Goal: Information Seeking & Learning: Learn about a topic

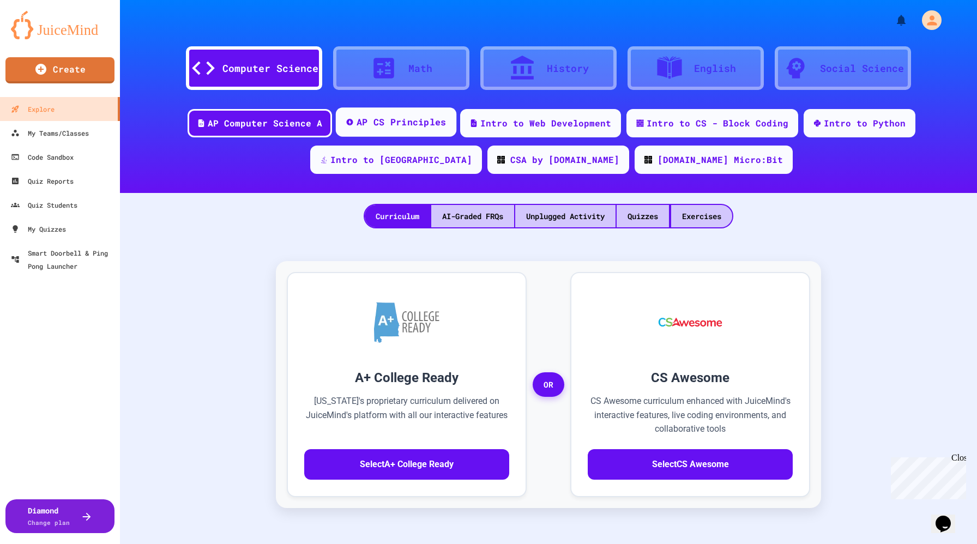
click at [356, 124] on div "AP CS Principles" at bounding box center [401, 123] width 90 height 14
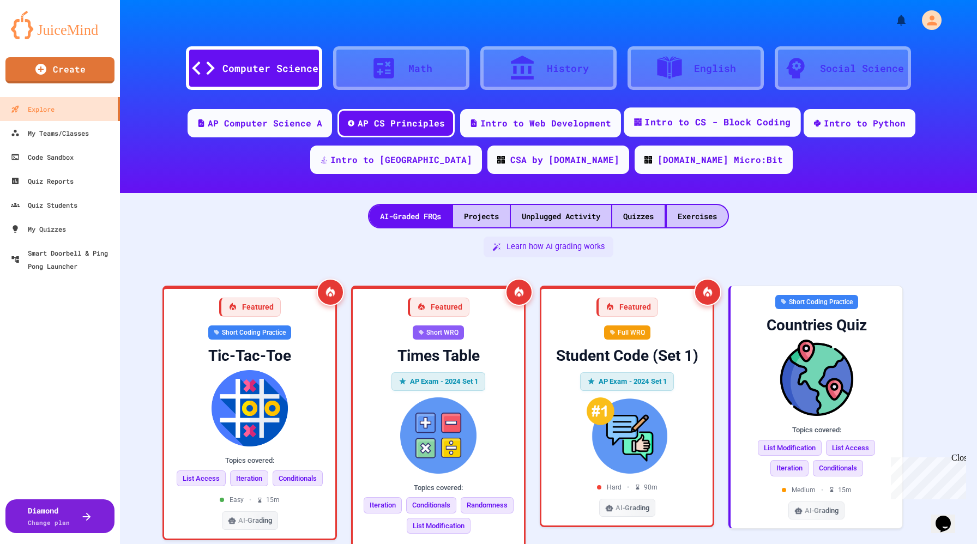
click at [646, 123] on div "Intro to CS - Block Coding" at bounding box center [718, 123] width 146 height 14
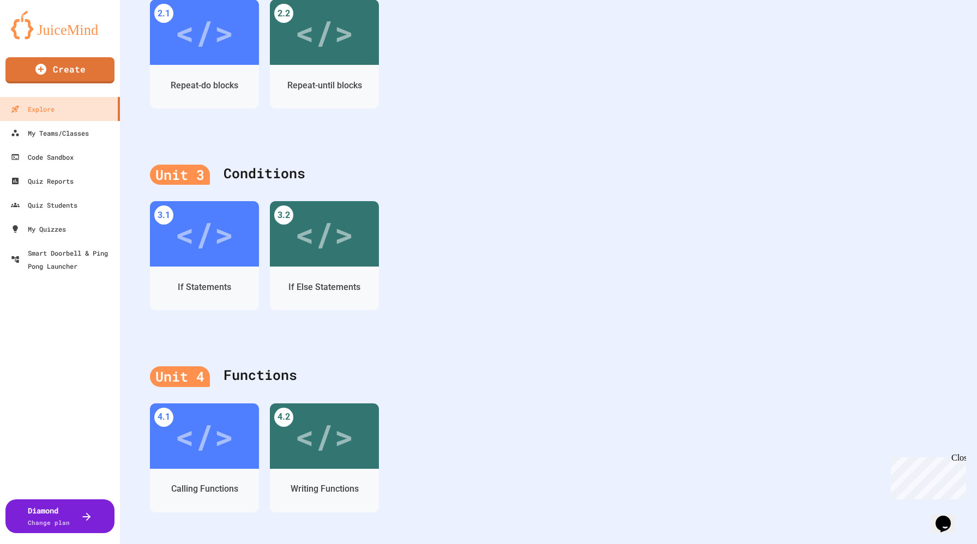
scroll to position [537, 0]
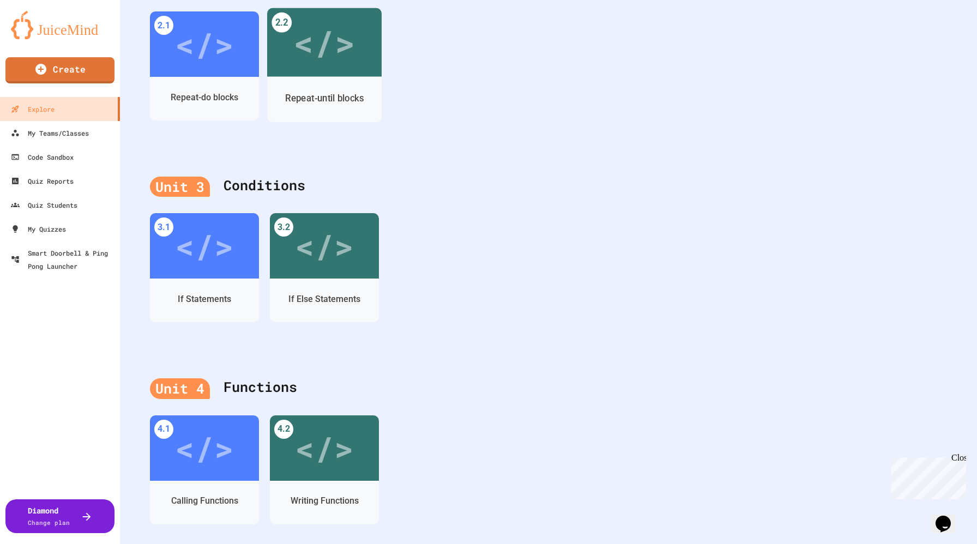
click at [340, 66] on div "</>" at bounding box center [324, 41] width 62 height 51
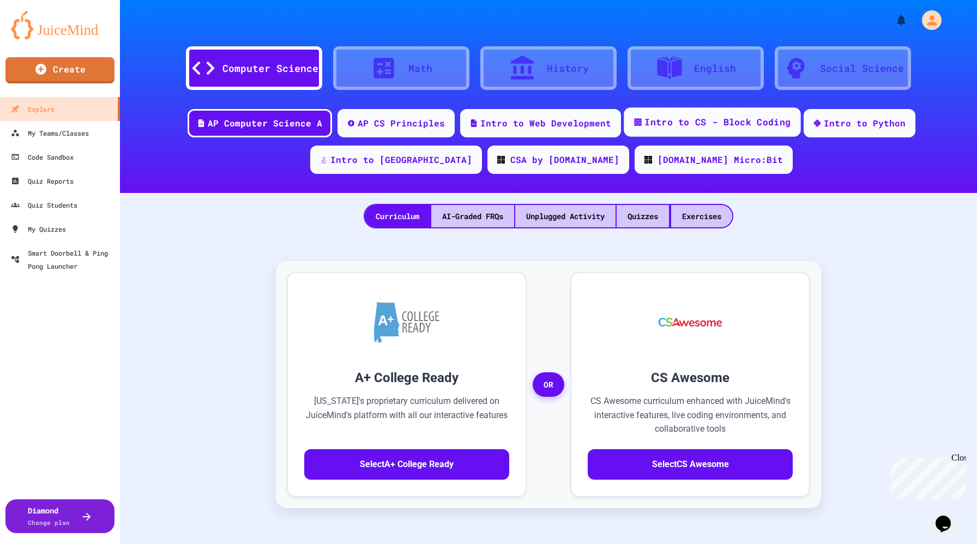
click at [652, 126] on div "Intro to CS - Block Coding" at bounding box center [718, 123] width 146 height 14
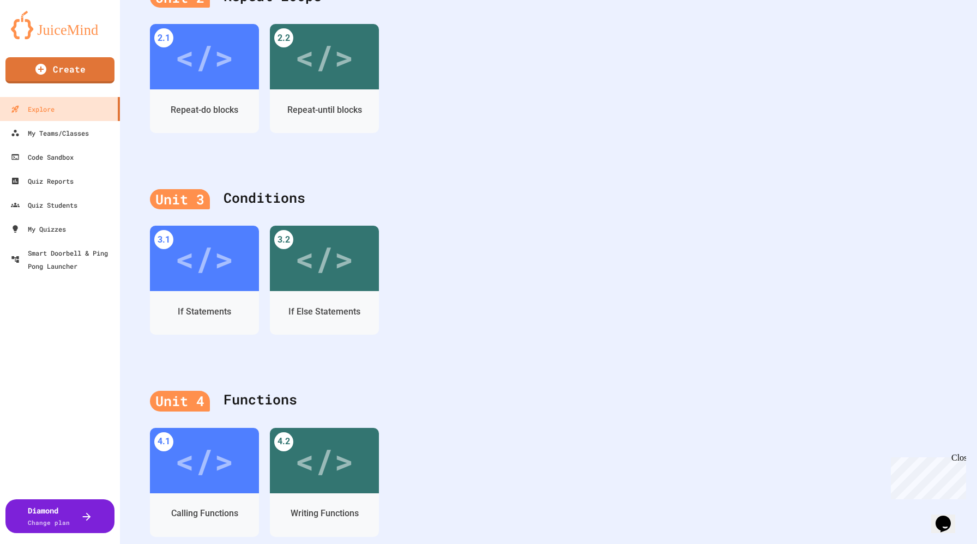
scroll to position [754, 0]
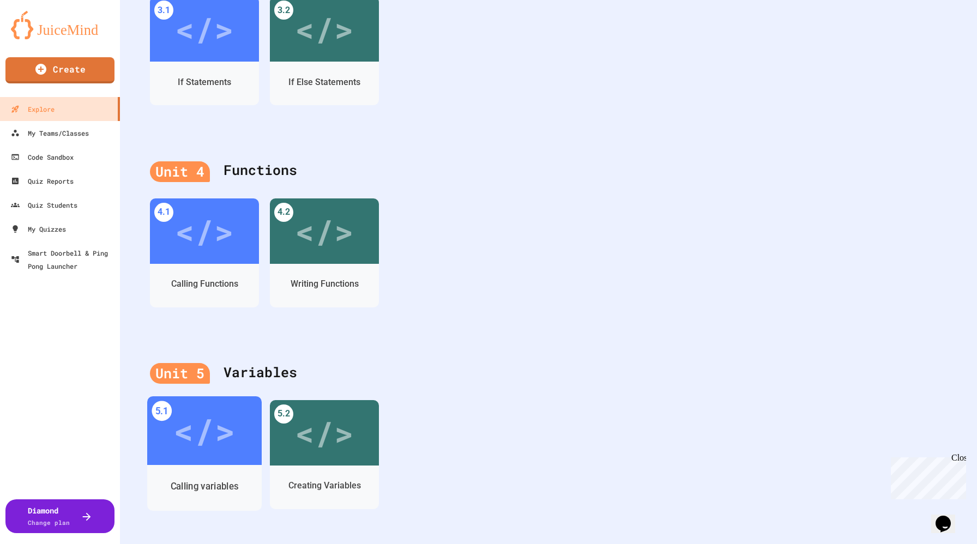
click at [177, 433] on div "</>" at bounding box center [204, 431] width 62 height 52
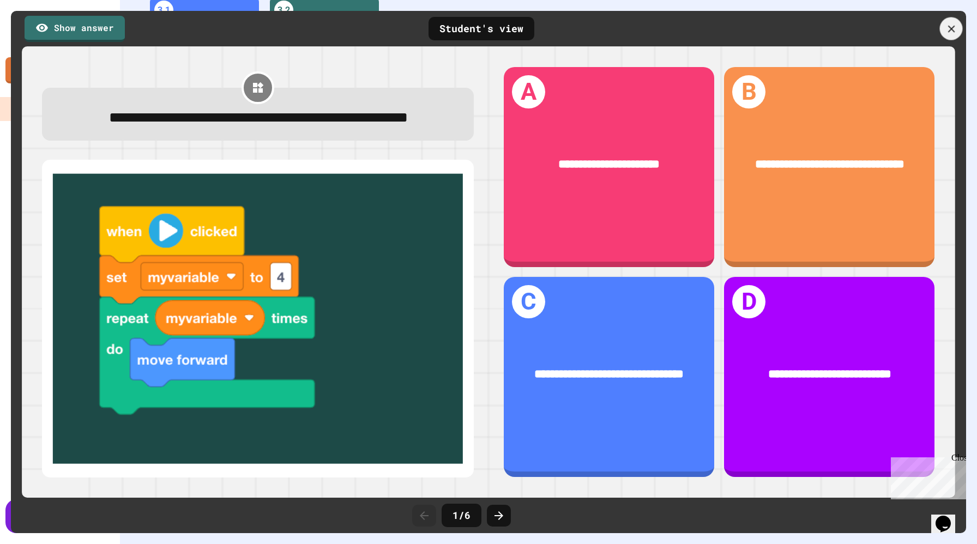
click at [959, 31] on div at bounding box center [951, 28] width 23 height 23
